Goal: Task Accomplishment & Management: Complete application form

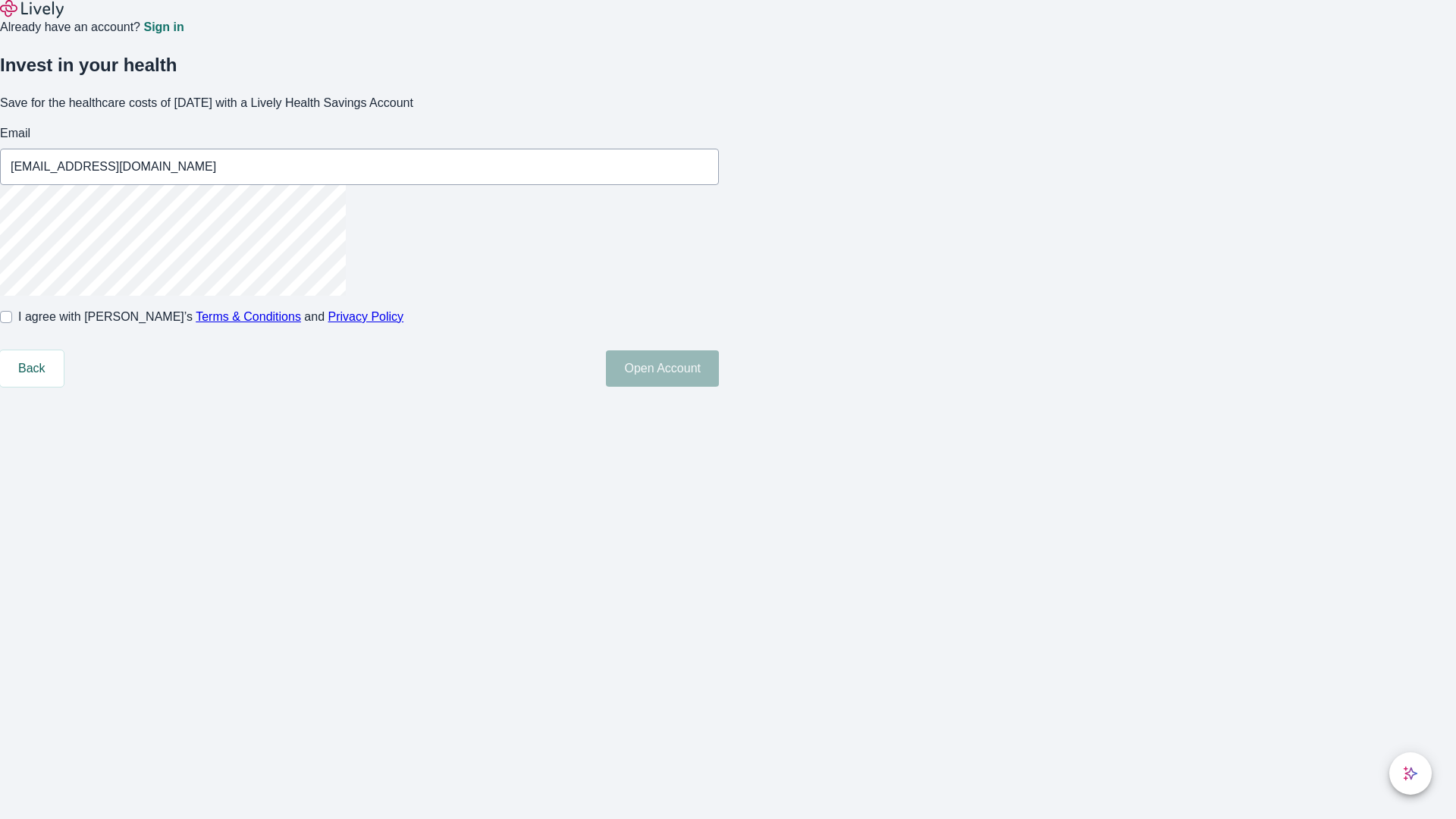
click at [12, 323] on input "I agree with Lively’s Terms & Conditions and Privacy Policy" at bounding box center [6, 316] width 12 height 12
checkbox input "true"
click at [719, 387] on button "Open Account" at bounding box center [662, 369] width 113 height 37
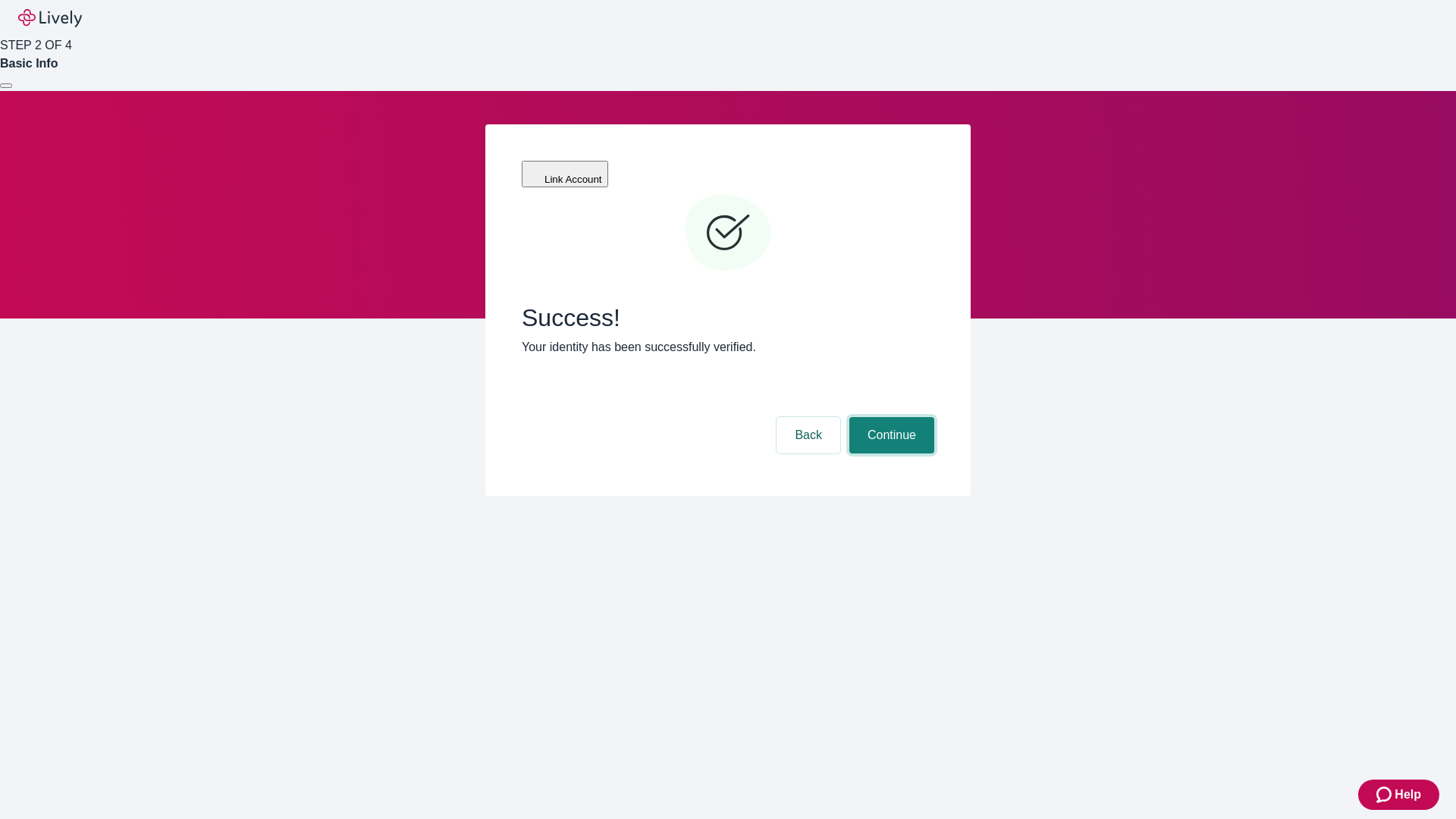
click at [890, 417] on button "Continue" at bounding box center [891, 435] width 85 height 37
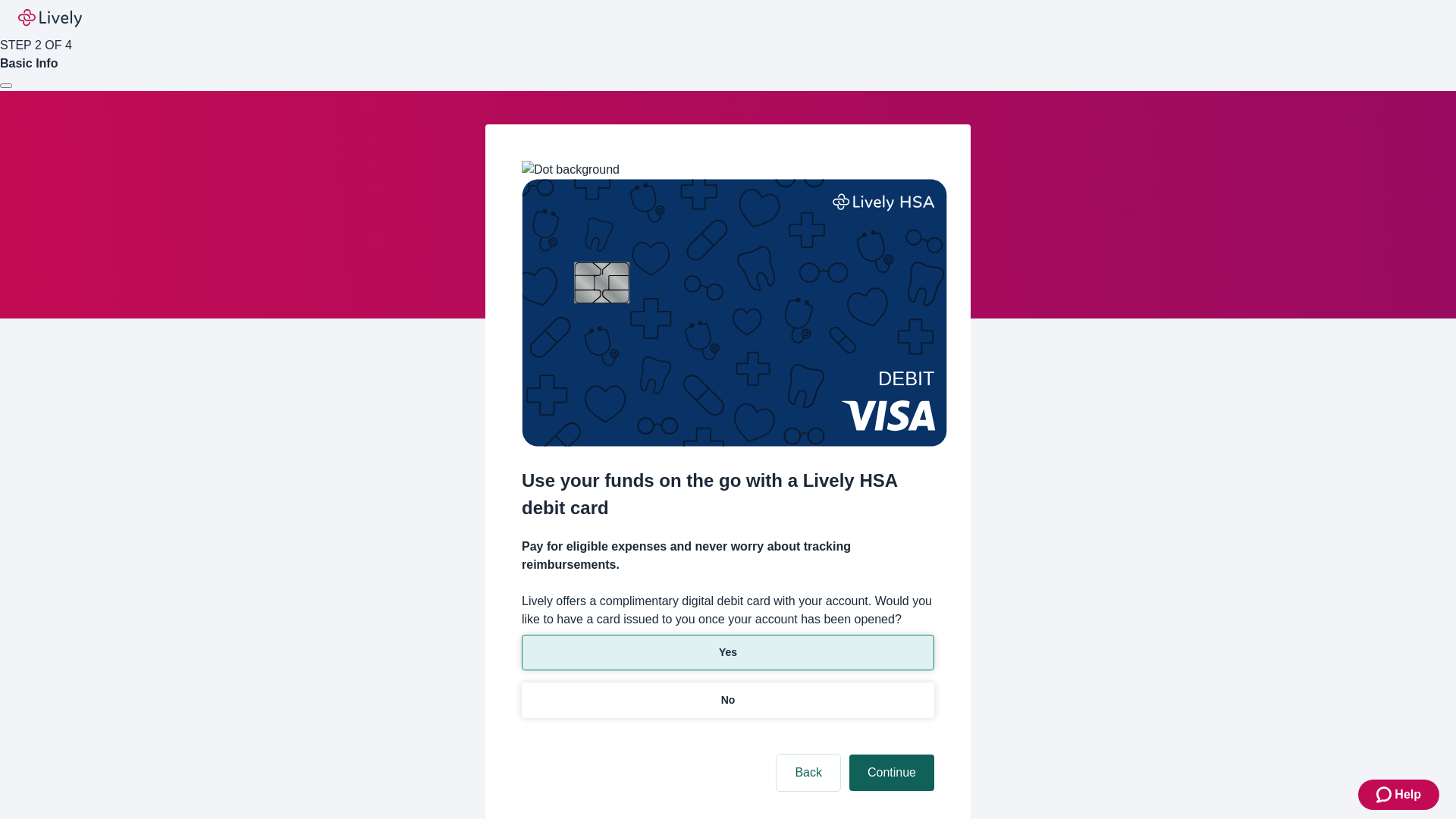
click at [727, 645] on p "Yes" at bounding box center [728, 653] width 18 height 16
click at [890, 755] on button "Continue" at bounding box center [891, 773] width 85 height 37
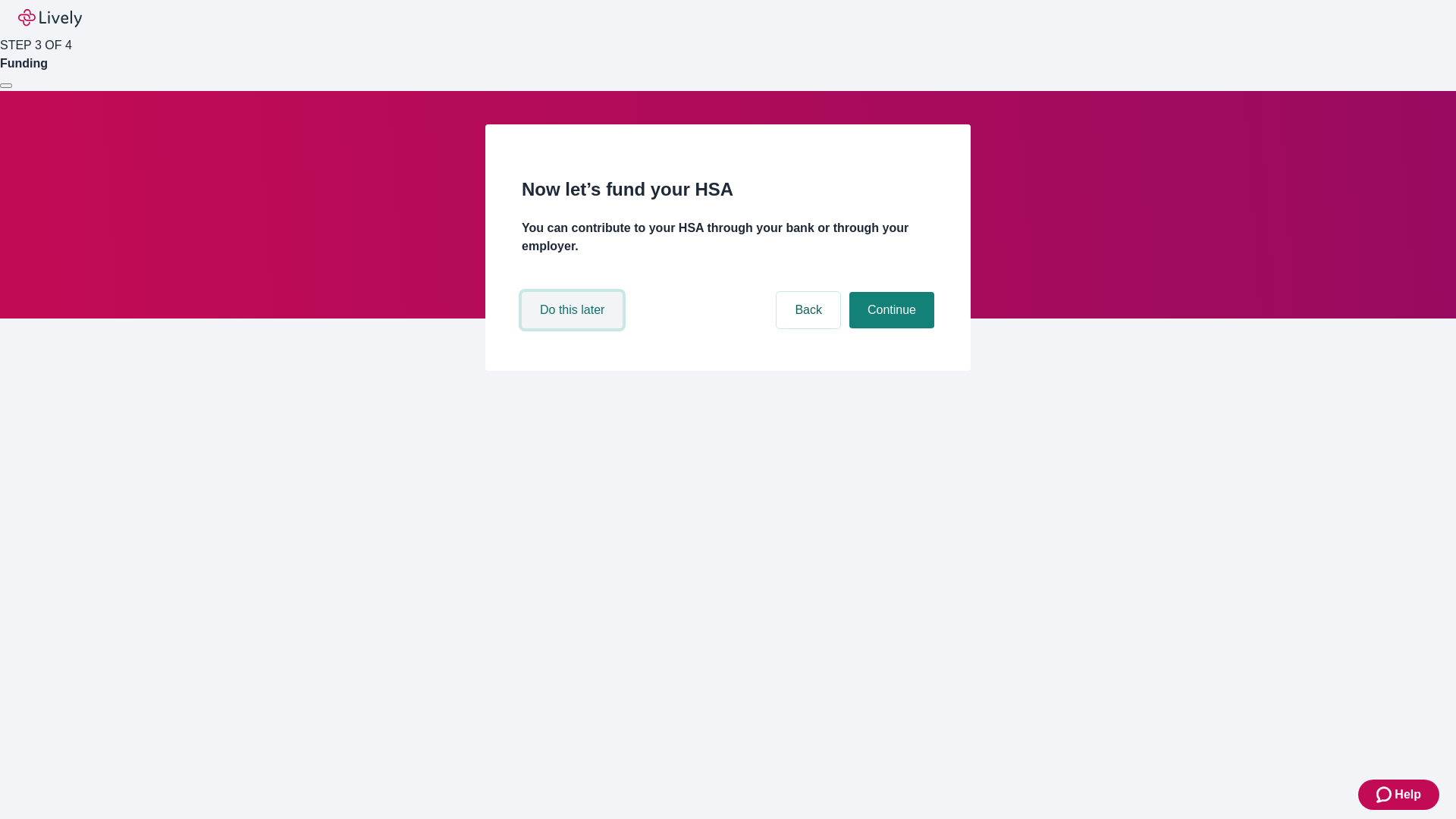
click at [574, 328] on button "Do this later" at bounding box center [572, 311] width 101 height 37
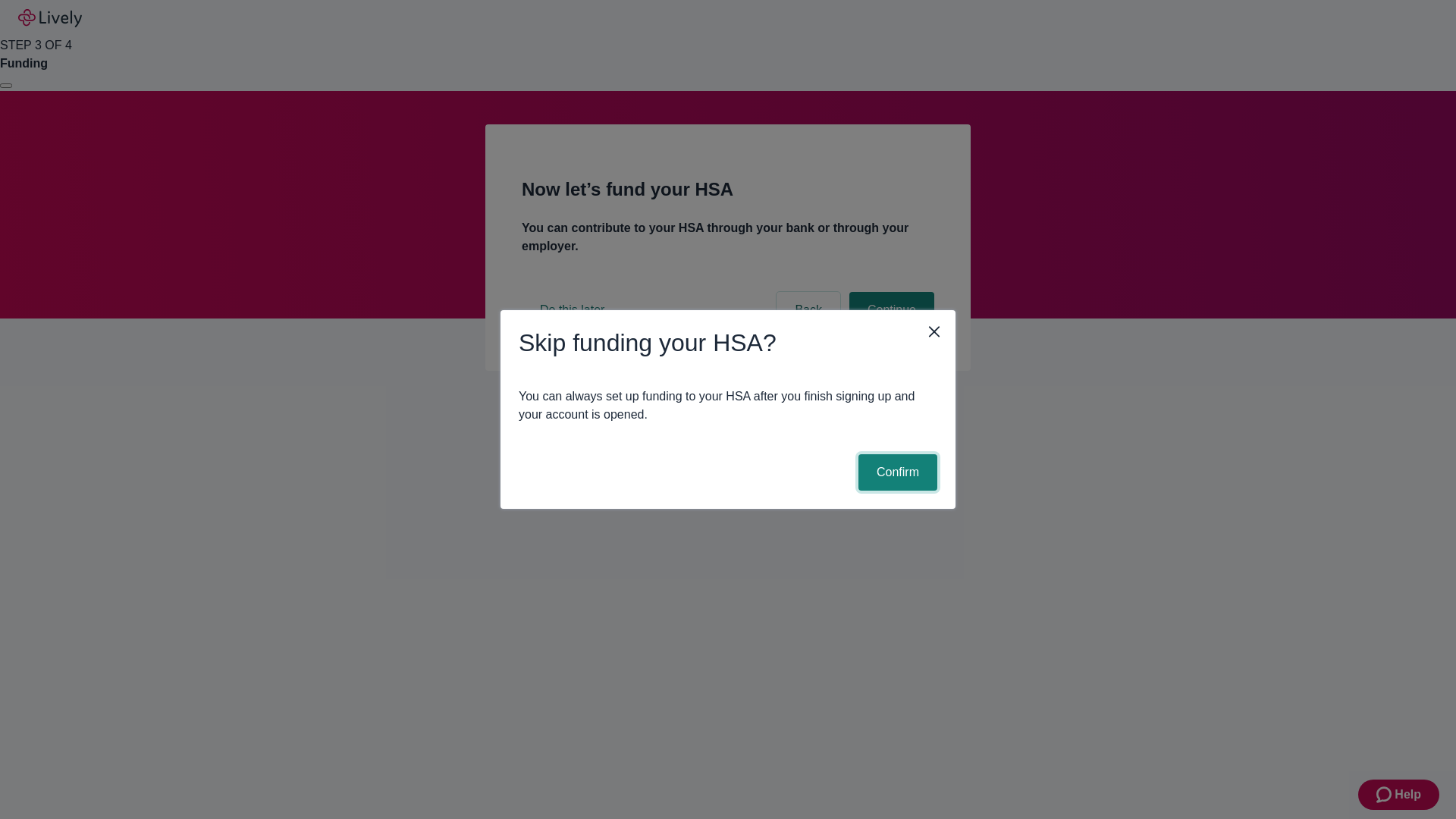
click at [895, 472] on button "Confirm" at bounding box center [898, 473] width 79 height 37
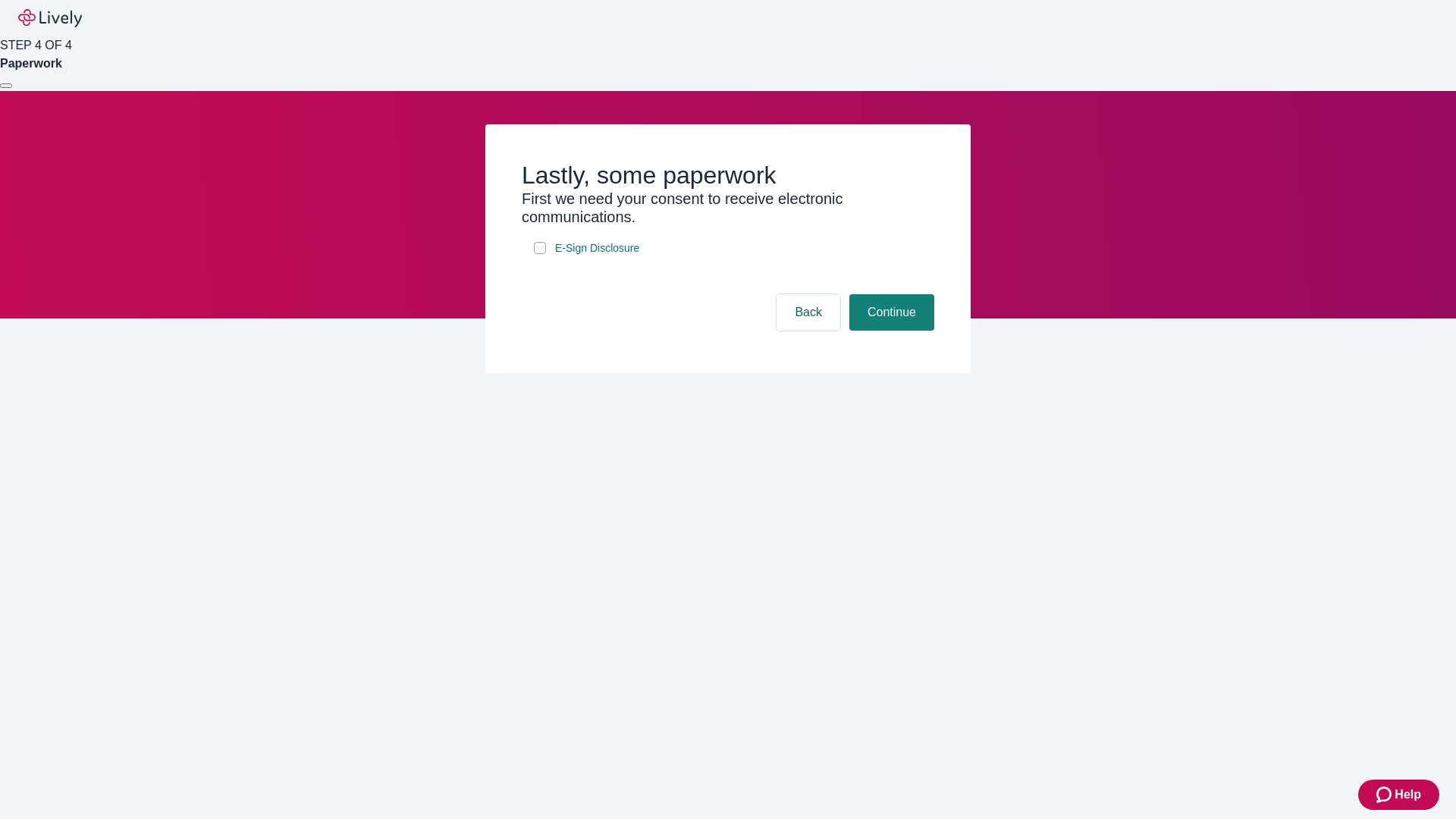
click at [540, 254] on input "E-Sign Disclosure" at bounding box center [539, 248] width 12 height 12
checkbox input "true"
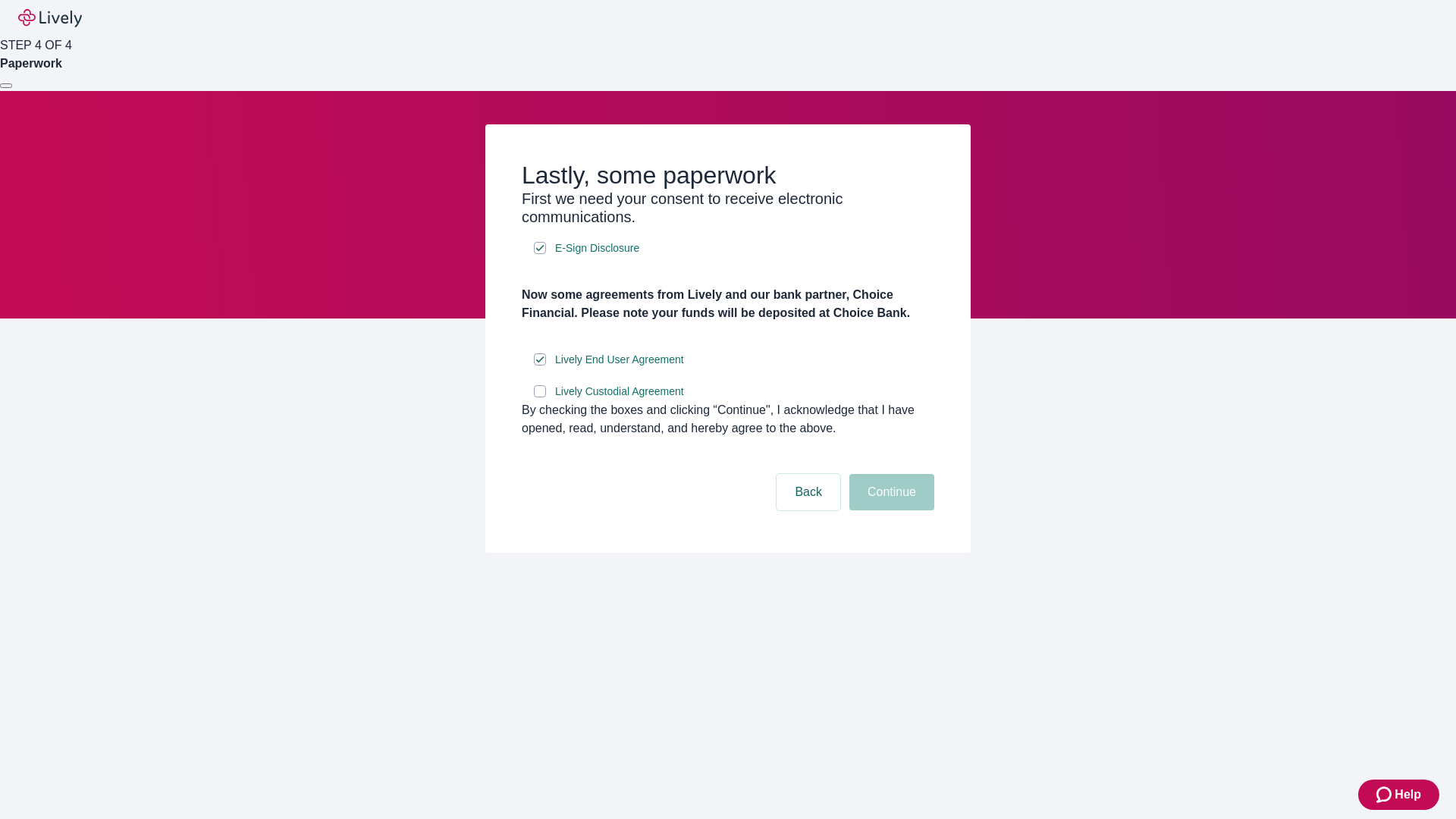
click at [540, 397] on input "Lively Custodial Agreement" at bounding box center [539, 391] width 12 height 12
checkbox input "true"
click at [890, 511] on button "Continue" at bounding box center [891, 492] width 85 height 37
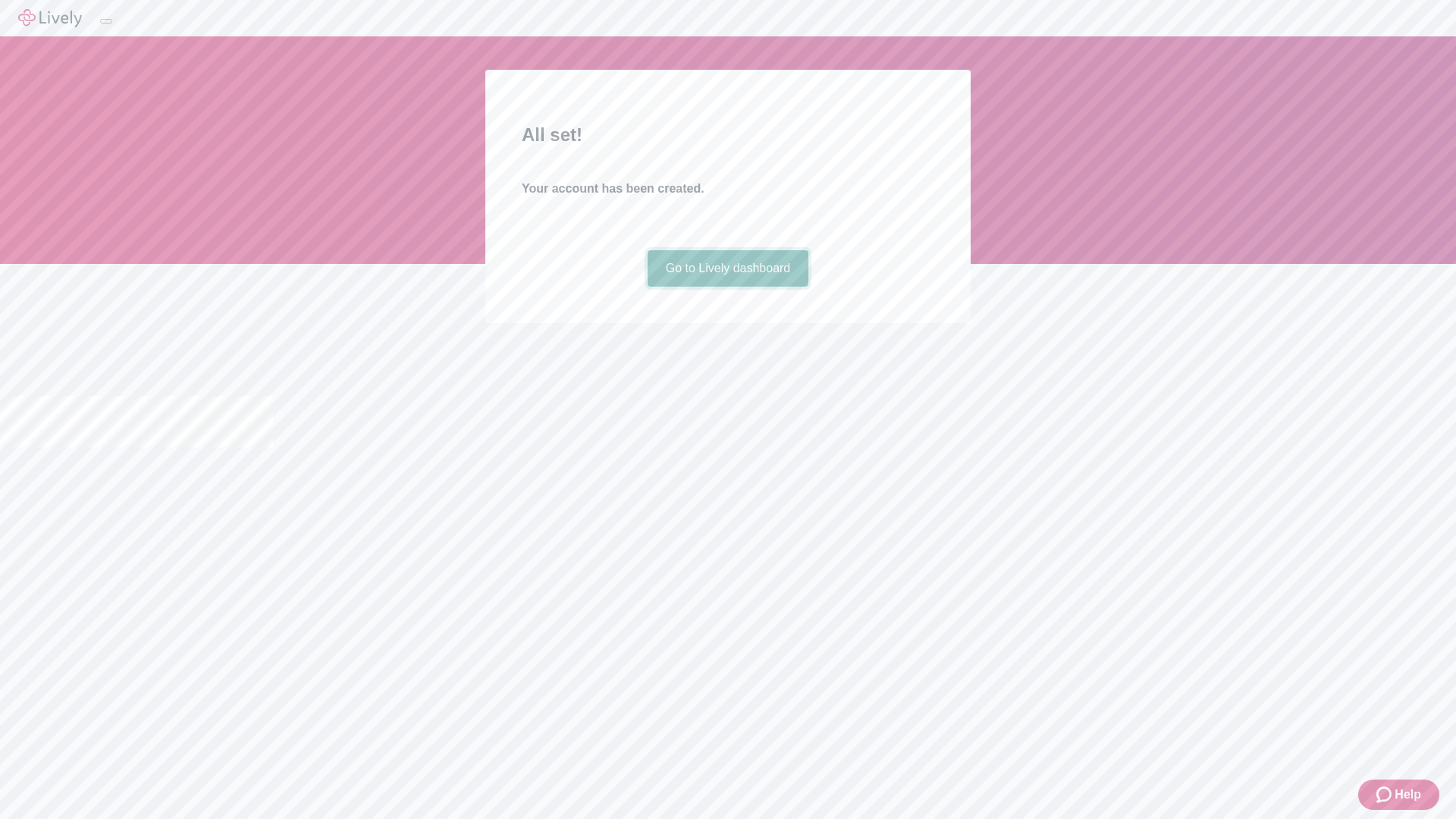
click at [727, 287] on link "Go to Lively dashboard" at bounding box center [728, 268] width 161 height 37
